Goal: Check status: Check status

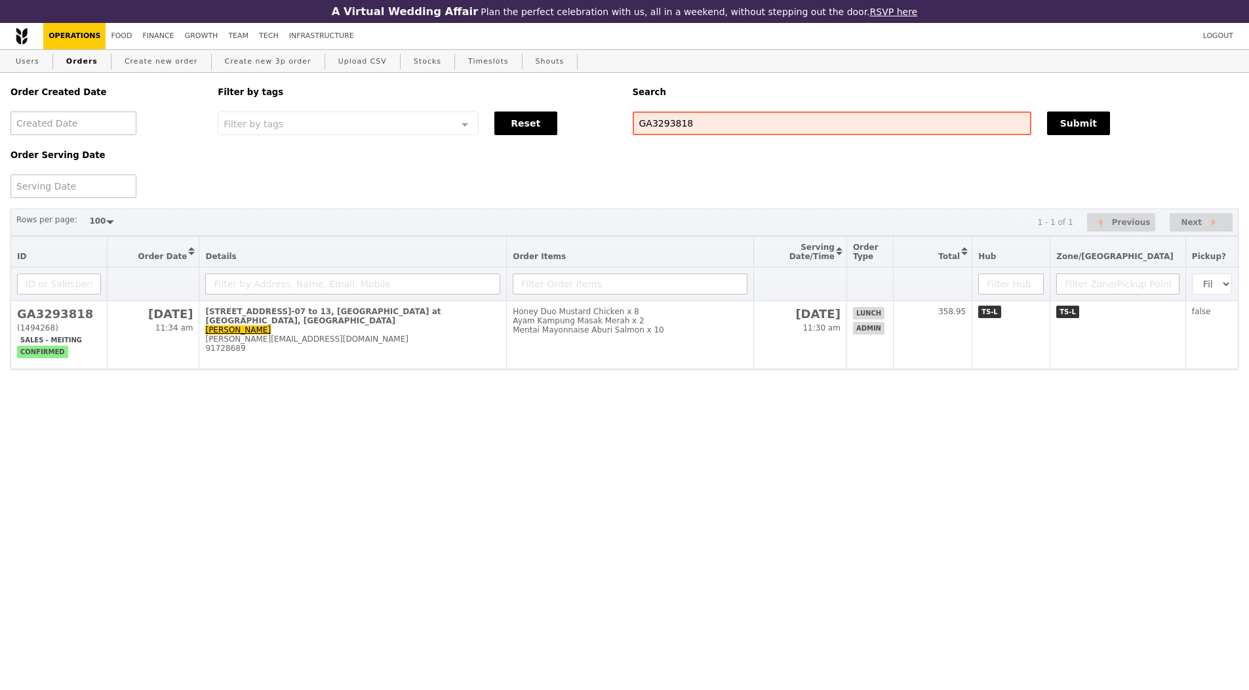
select select "100"
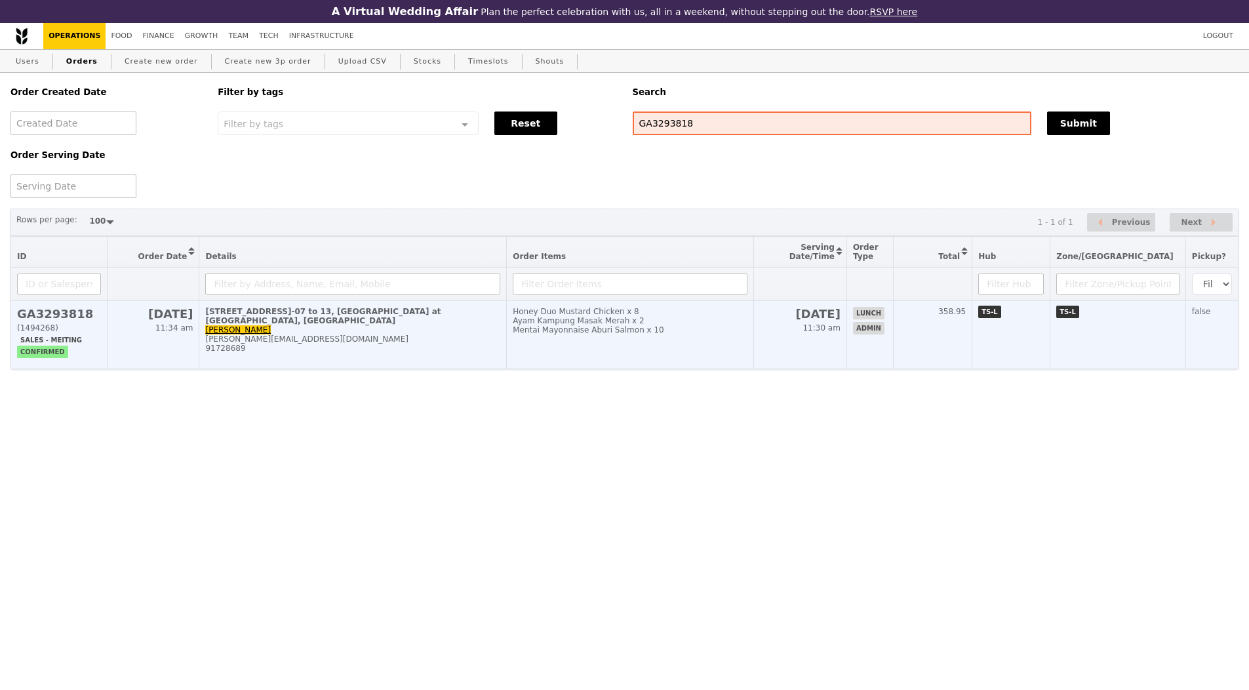
click at [601, 321] on div "Ayam Kampung Masak Merah x 2" at bounding box center [630, 320] width 235 height 9
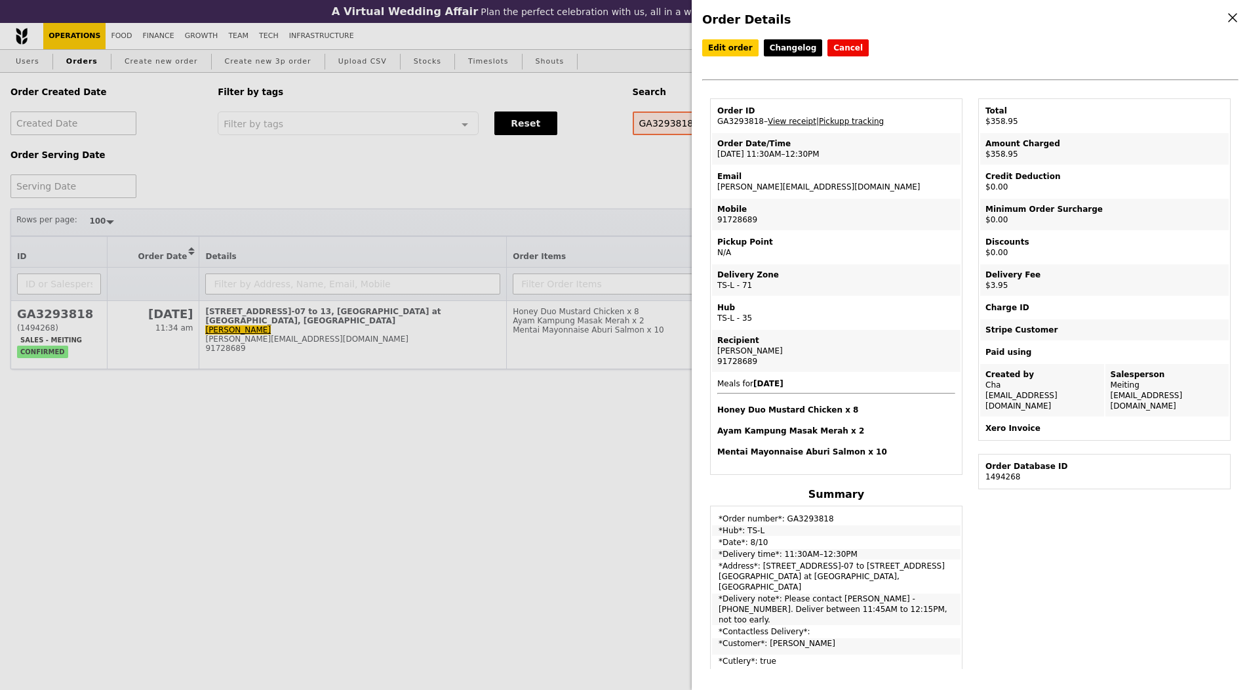
click at [733, 123] on td "Order ID GA3293818 – View receipt | Pickupp tracking" at bounding box center [836, 115] width 248 height 31
click at [786, 122] on link "View receipt" at bounding box center [792, 121] width 49 height 9
click at [721, 186] on td "Email [EMAIL_ADDRESS][DOMAIN_NAME]" at bounding box center [836, 181] width 248 height 31
copy td "[PERSON_NAME]"
